Goal: Find specific page/section: Find specific page/section

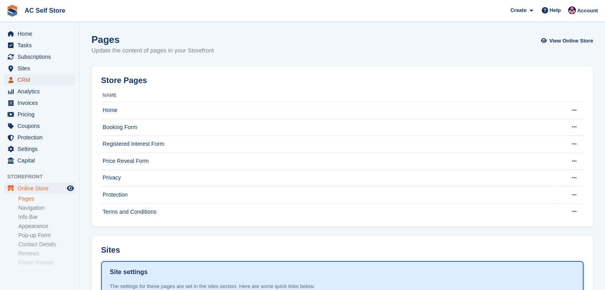
click at [29, 78] on span "CRM" at bounding box center [41, 79] width 48 height 11
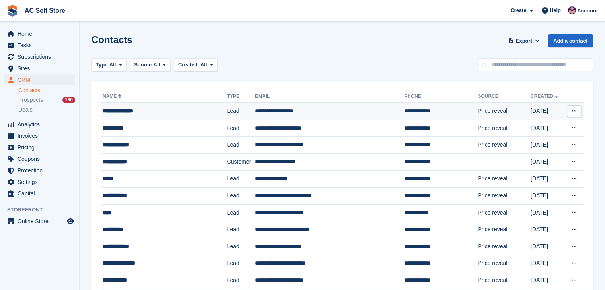
click at [355, 114] on td "**********" at bounding box center [329, 111] width 149 height 17
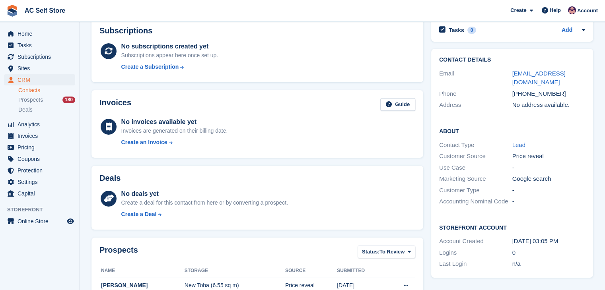
scroll to position [40, 0]
